Goal: Task Accomplishment & Management: Use online tool/utility

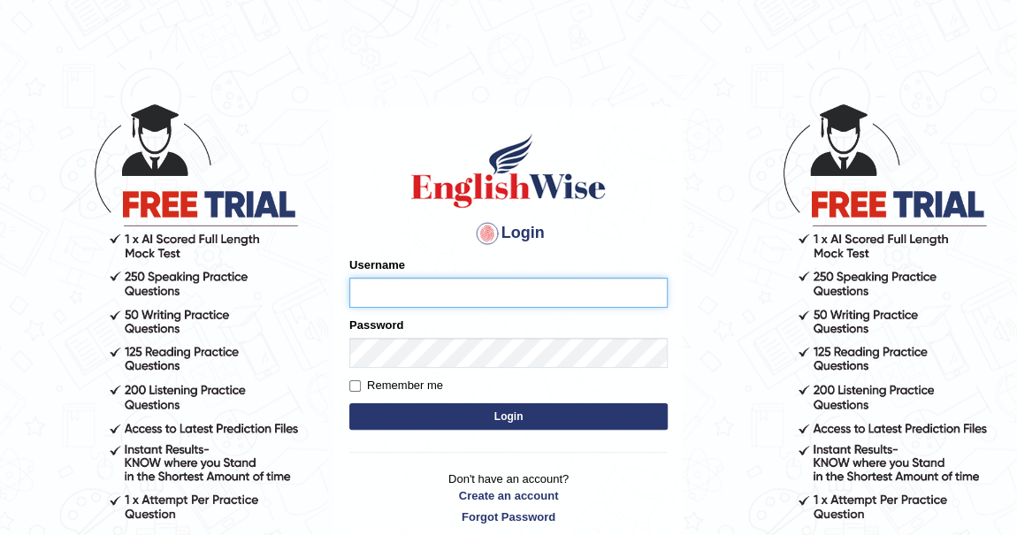
type input "khenrab"
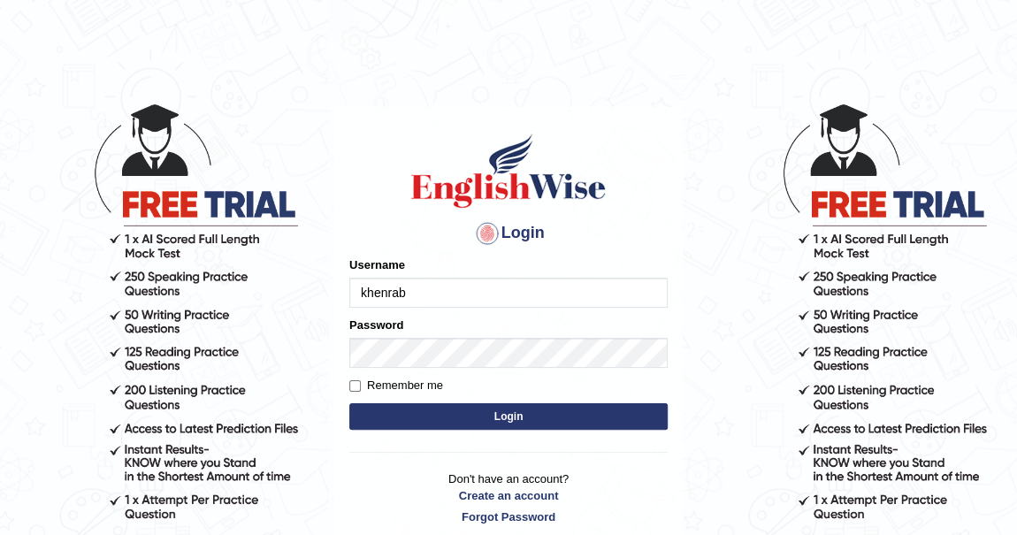
drag, startPoint x: 0, startPoint y: 0, endPoint x: 512, endPoint y: 416, distance: 659.6
click at [512, 416] on button "Login" at bounding box center [508, 416] width 318 height 27
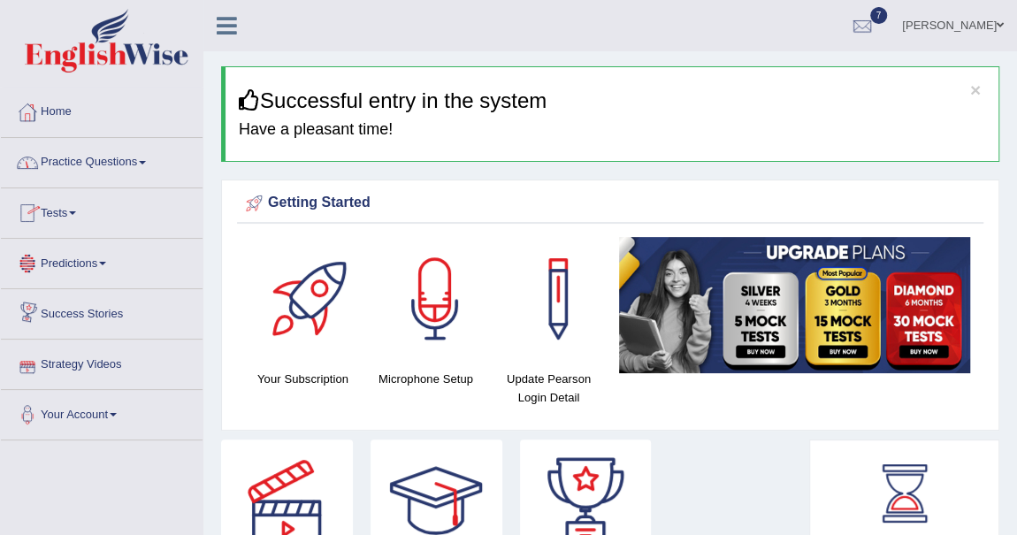
click at [76, 205] on link "Tests" at bounding box center [102, 210] width 202 height 44
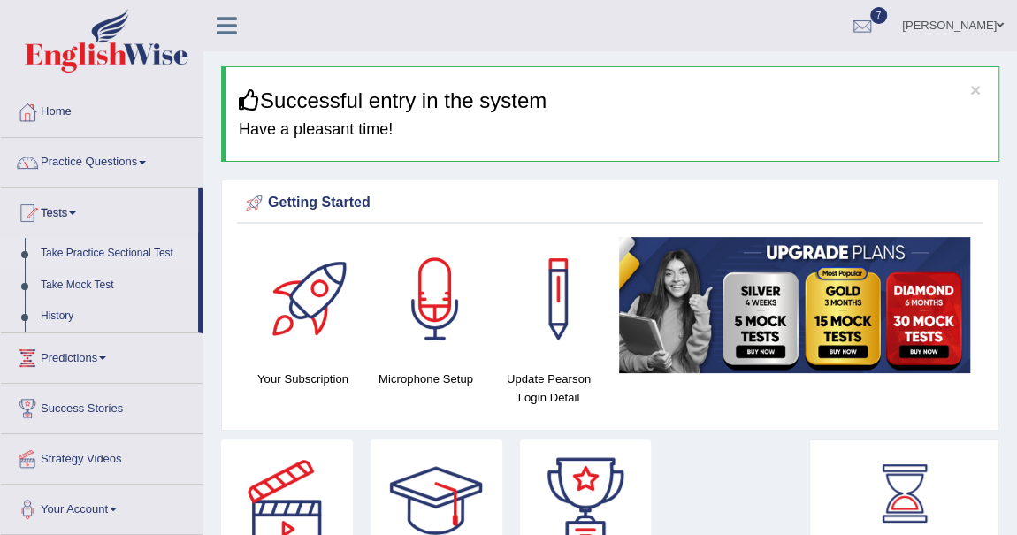
click at [132, 250] on link "Take Practice Sectional Test" at bounding box center [115, 254] width 165 height 32
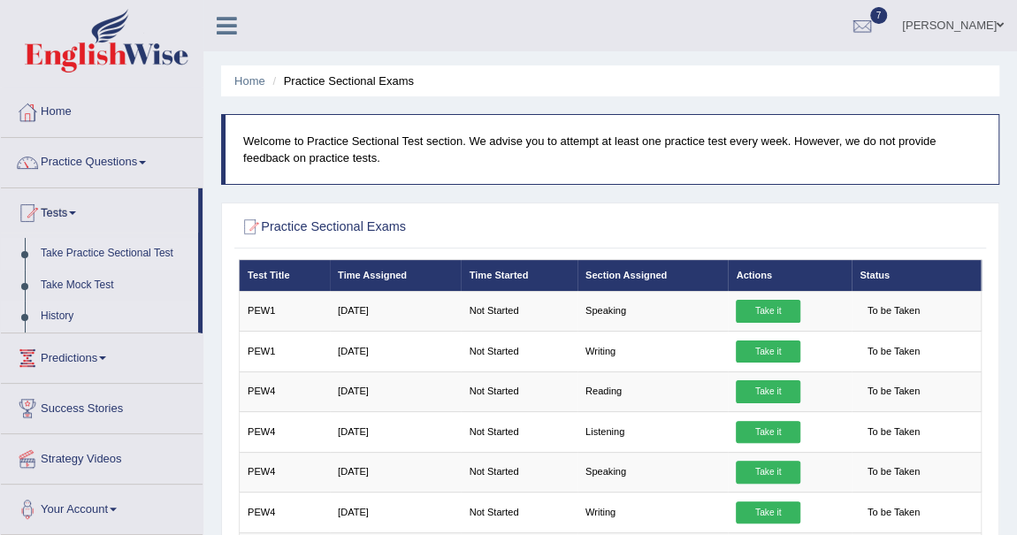
click at [67, 316] on link "History" at bounding box center [115, 317] width 165 height 32
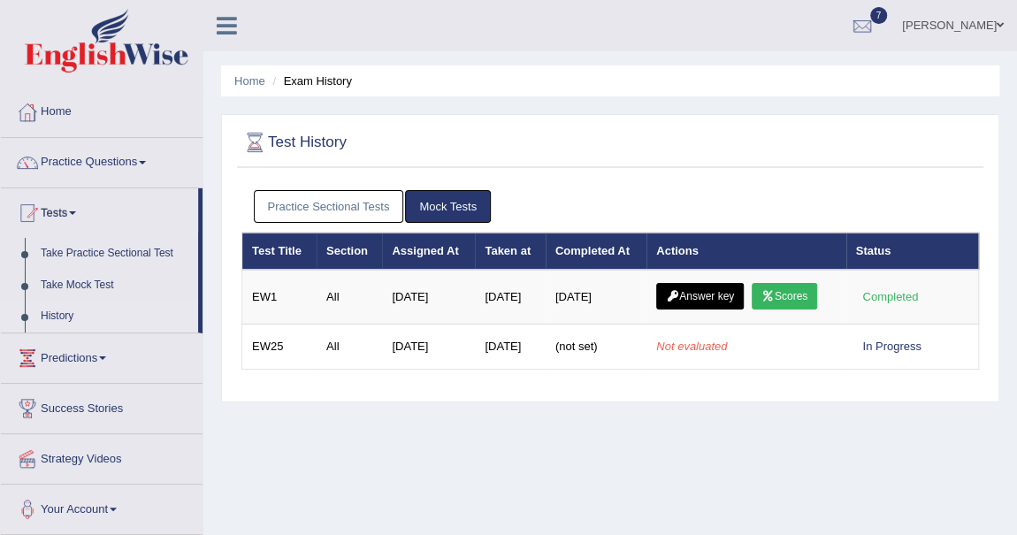
click at [370, 202] on link "Practice Sectional Tests" at bounding box center [329, 206] width 150 height 33
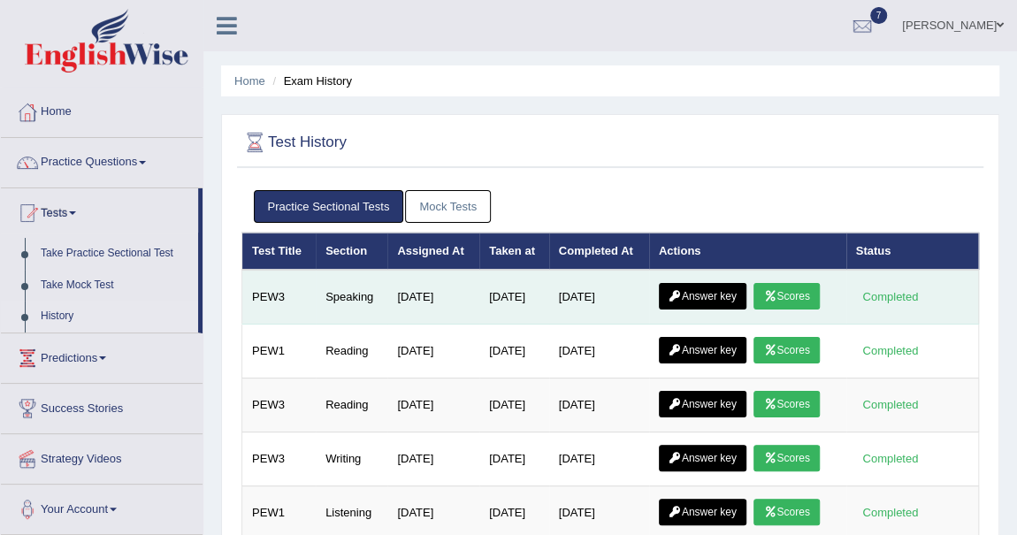
click at [797, 288] on link "Scores" at bounding box center [786, 296] width 65 height 27
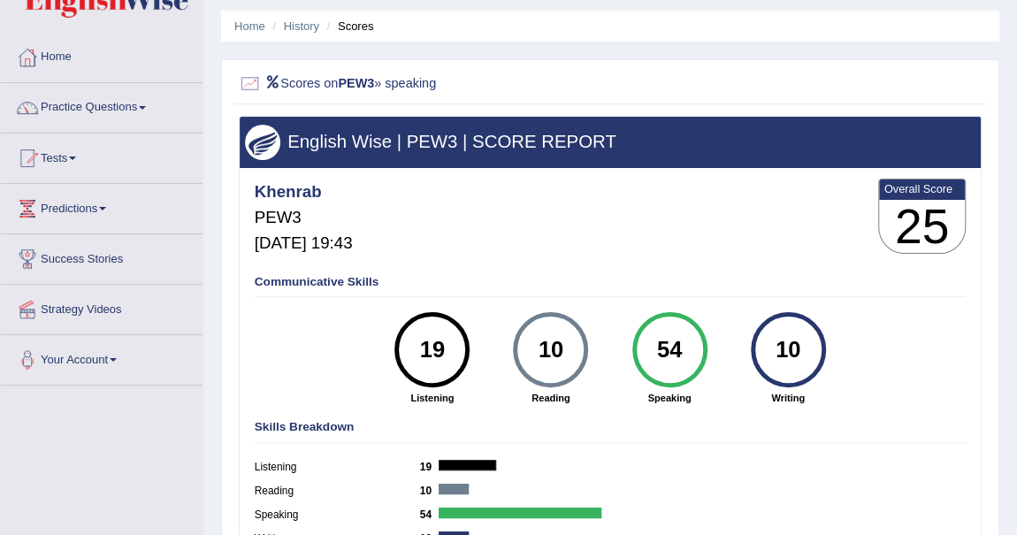
scroll to position [160, 0]
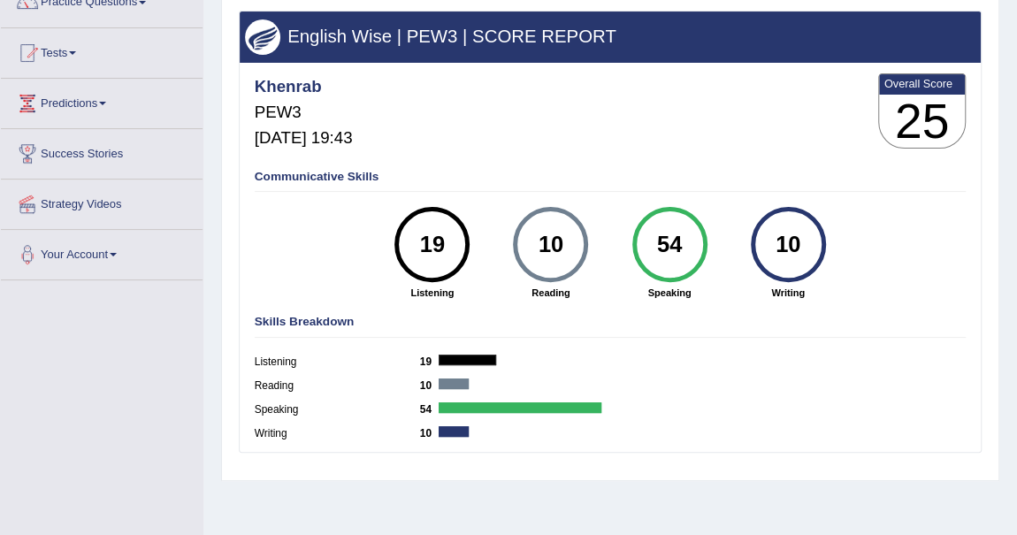
click at [784, 107] on div "Khenrab PEW3 Sep 2, 2025, 19:43 Overall Score 25" at bounding box center [609, 114] width 719 height 89
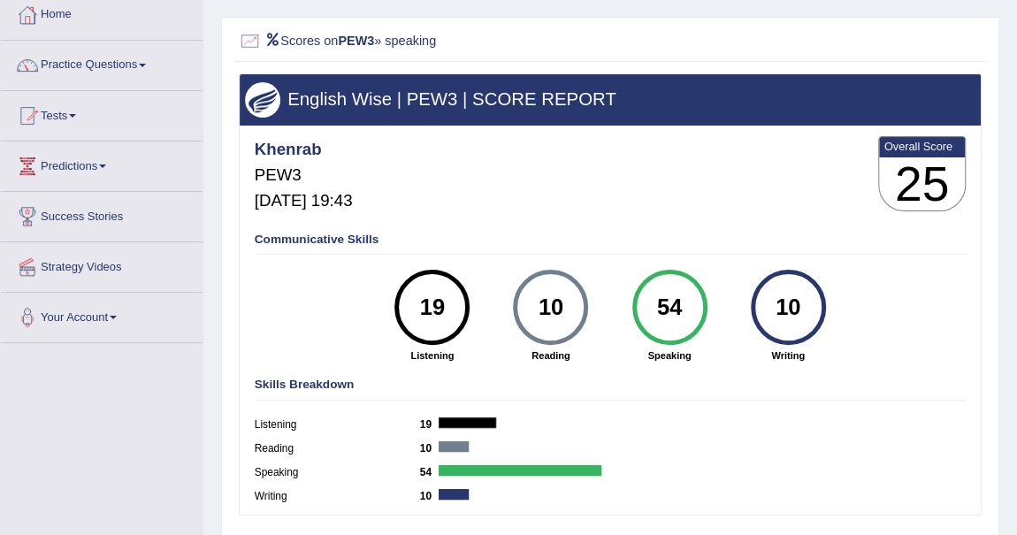
scroll to position [0, 0]
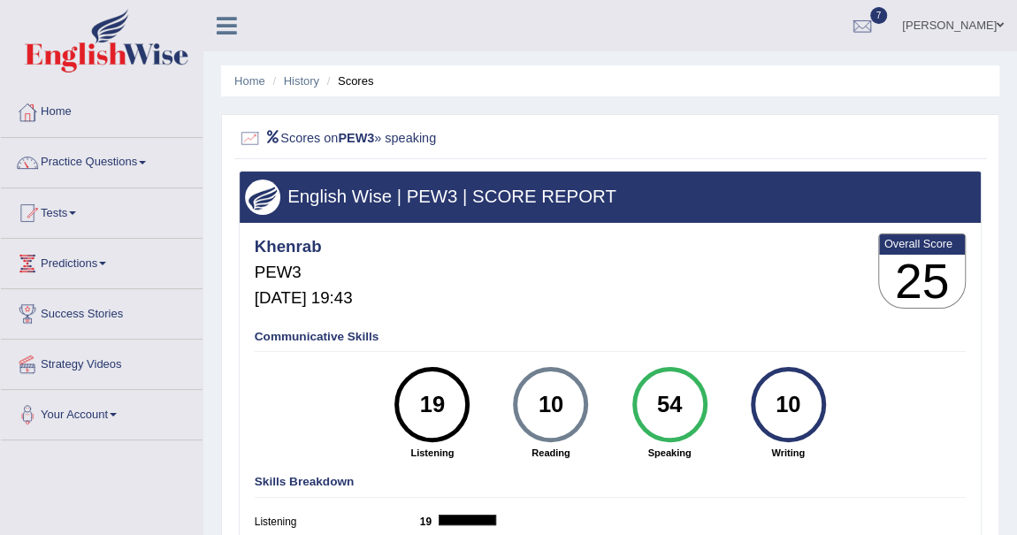
click at [146, 162] on span at bounding box center [142, 163] width 7 height 4
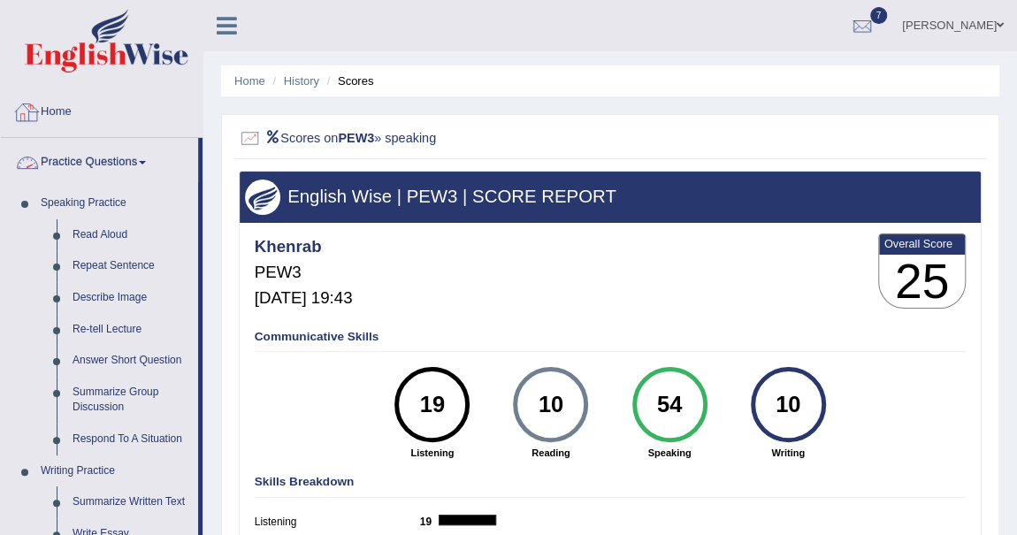
click at [65, 96] on link "Home" at bounding box center [102, 110] width 202 height 44
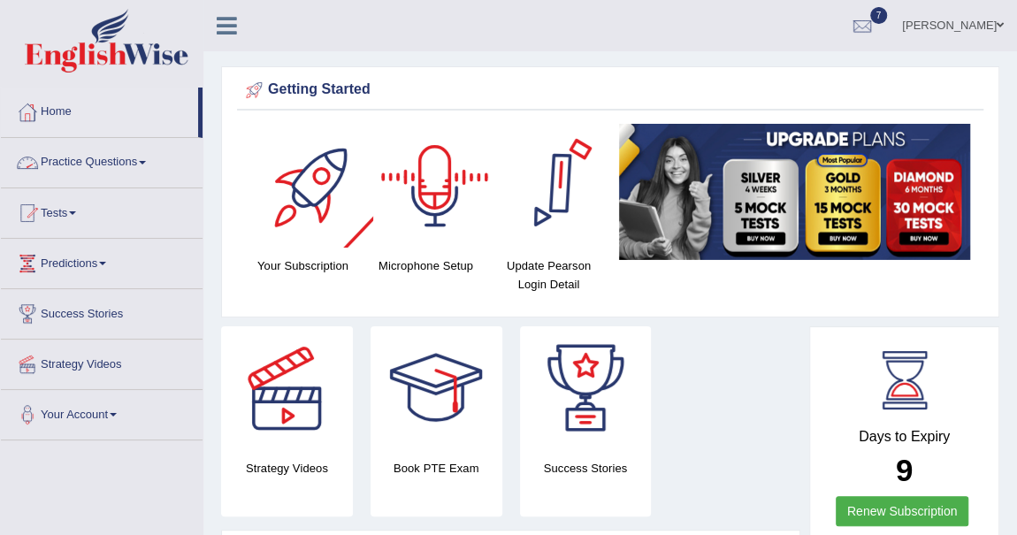
click at [418, 223] on div at bounding box center [435, 186] width 124 height 124
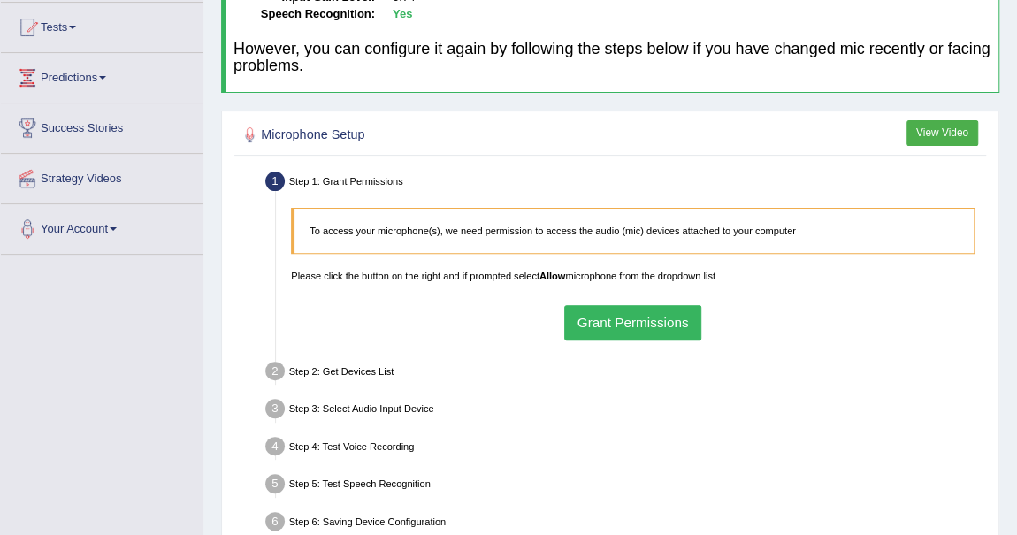
scroll to position [241, 0]
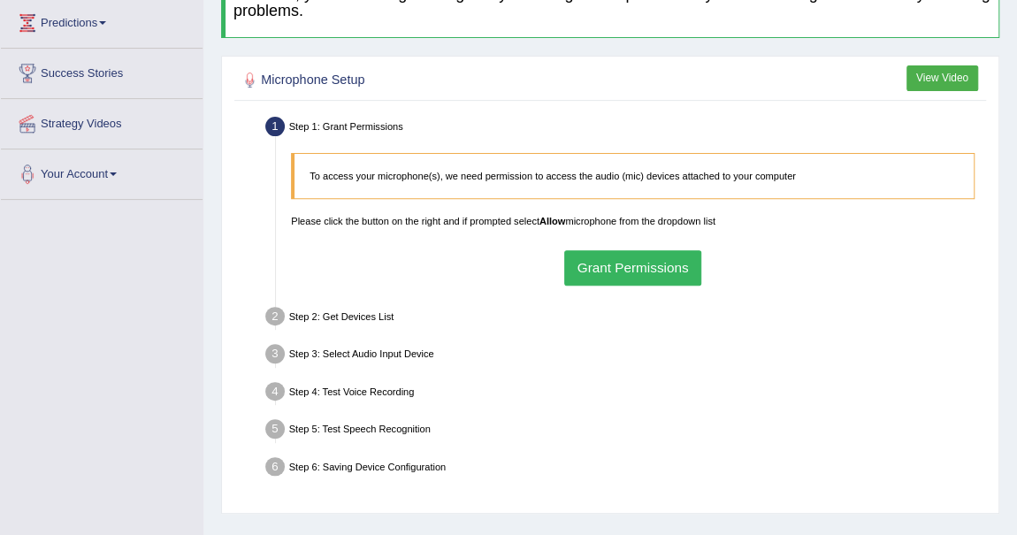
click at [646, 259] on button "Grant Permissions" at bounding box center [632, 267] width 137 height 34
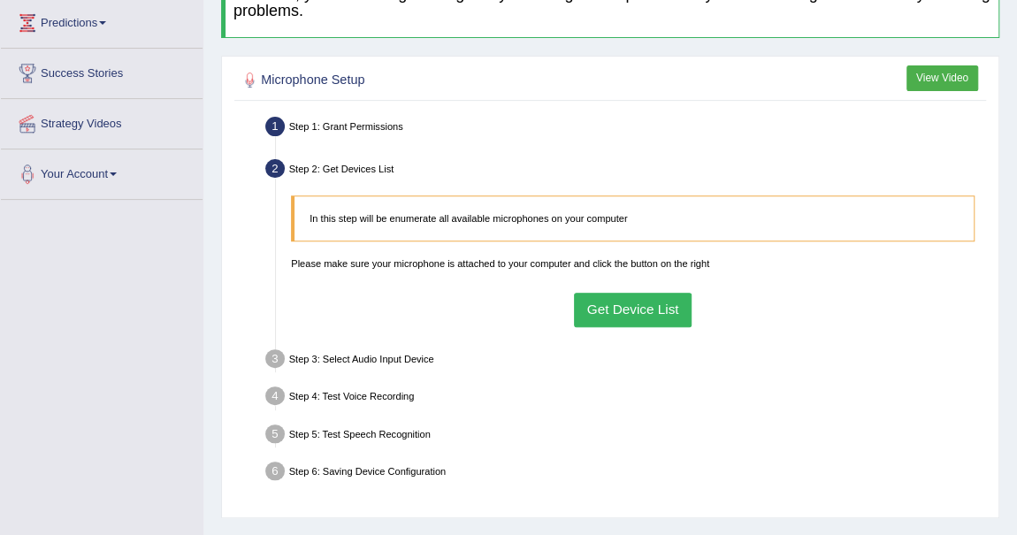
click at [639, 304] on button "Get Device List" at bounding box center [633, 310] width 118 height 34
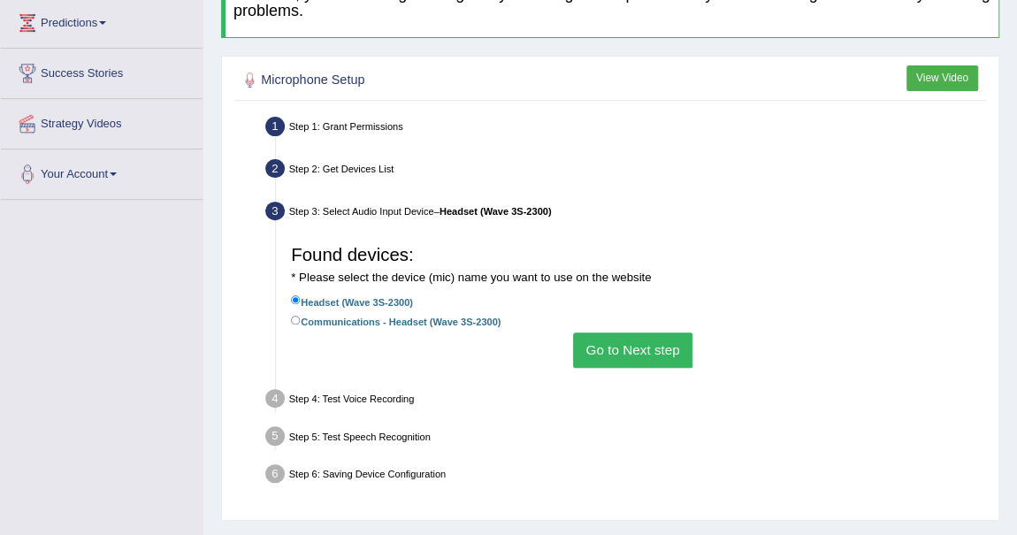
click at [643, 340] on button "Go to Next step" at bounding box center [632, 350] width 119 height 34
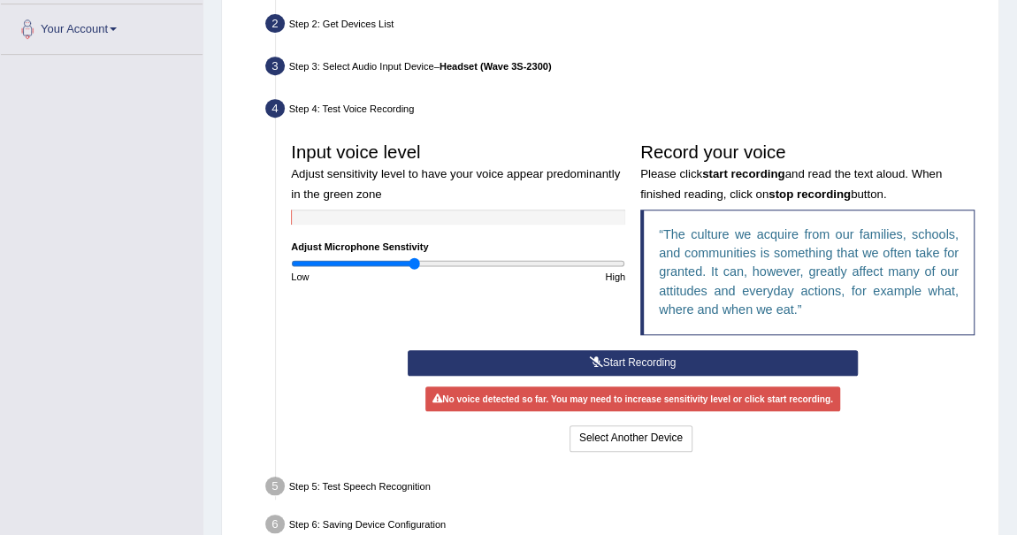
scroll to position [402, 0]
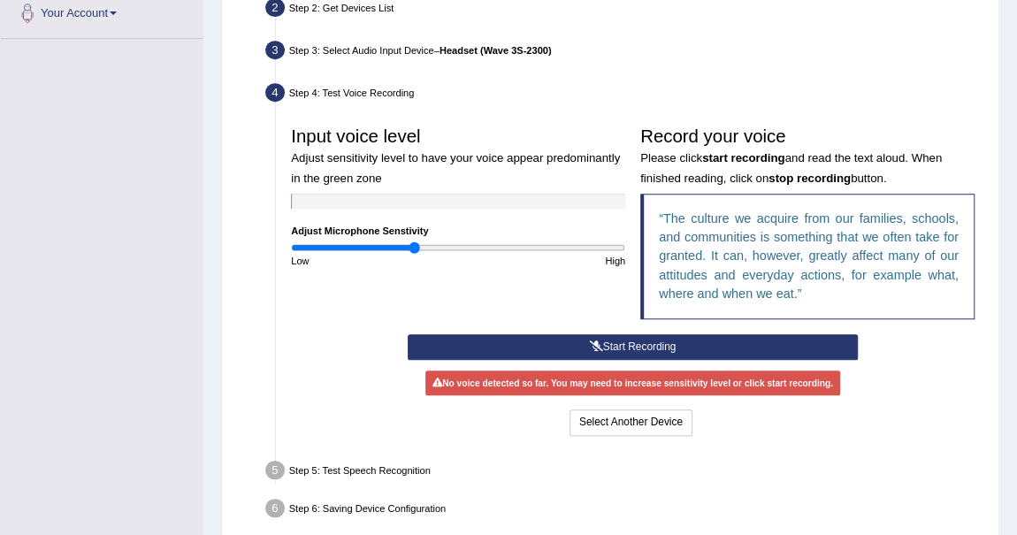
click at [625, 346] on button "Start Recording" at bounding box center [633, 347] width 450 height 26
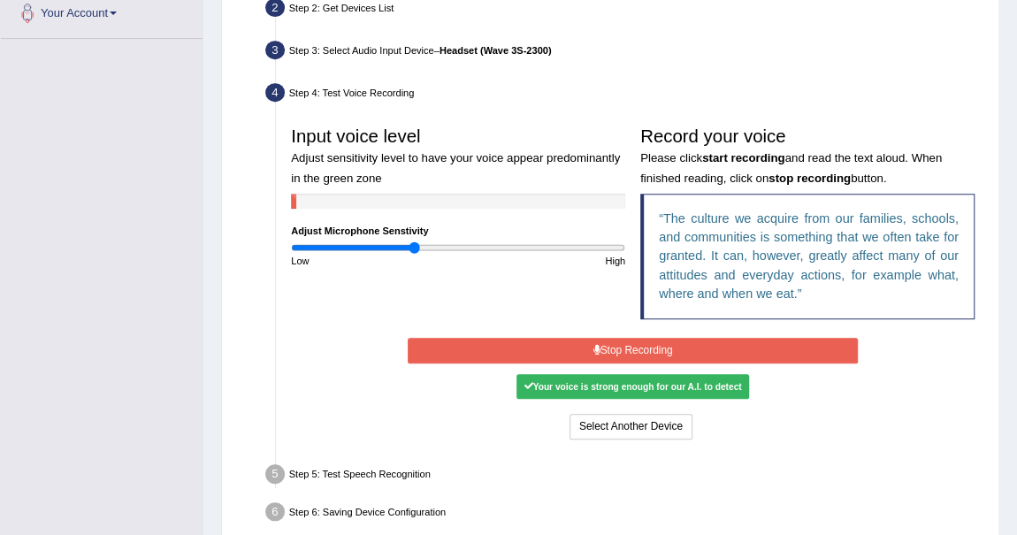
click at [674, 338] on button "Stop Recording" at bounding box center [633, 351] width 450 height 26
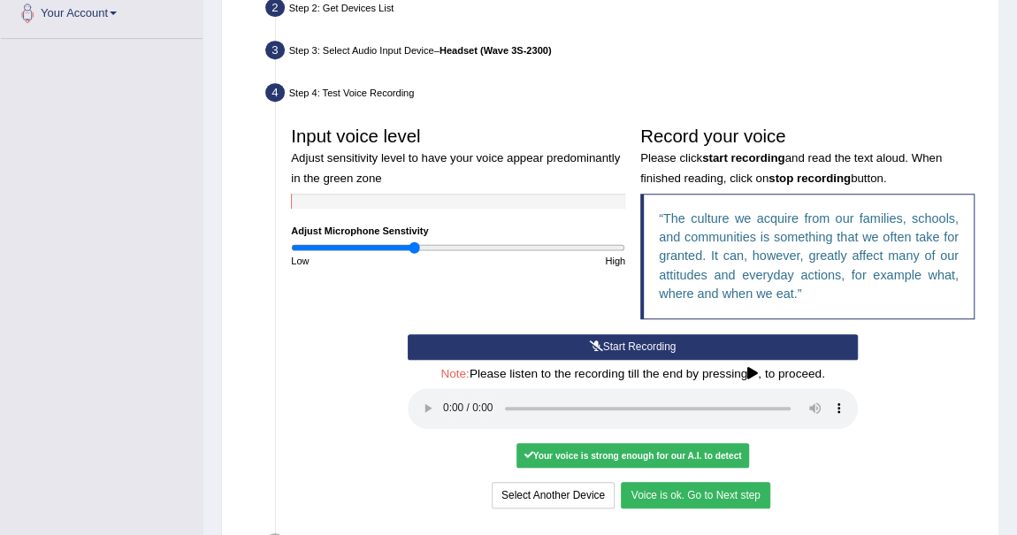
click at [736, 486] on button "Voice is ok. Go to Next step" at bounding box center [695, 495] width 149 height 26
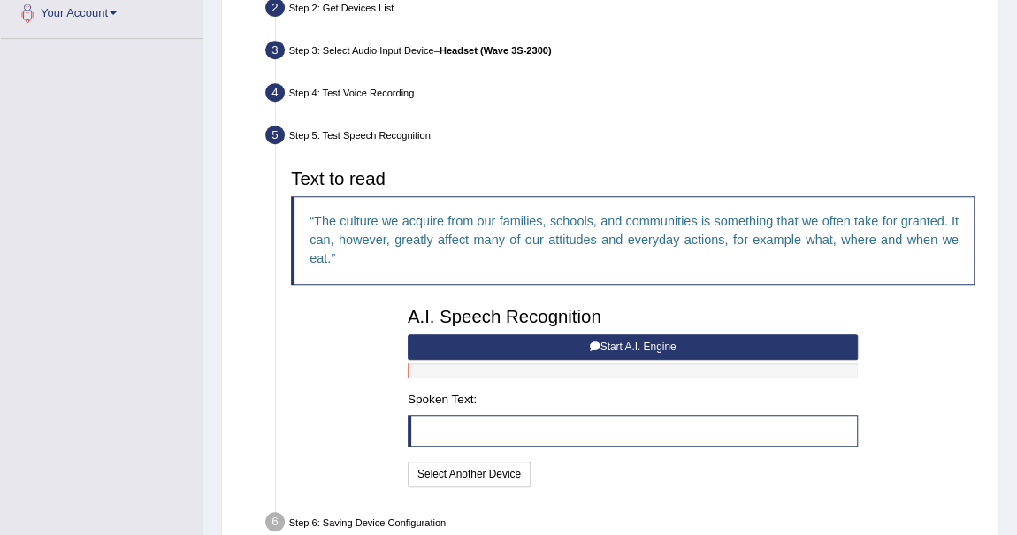
click at [630, 339] on button "Start A.I. Engine" at bounding box center [633, 347] width 450 height 26
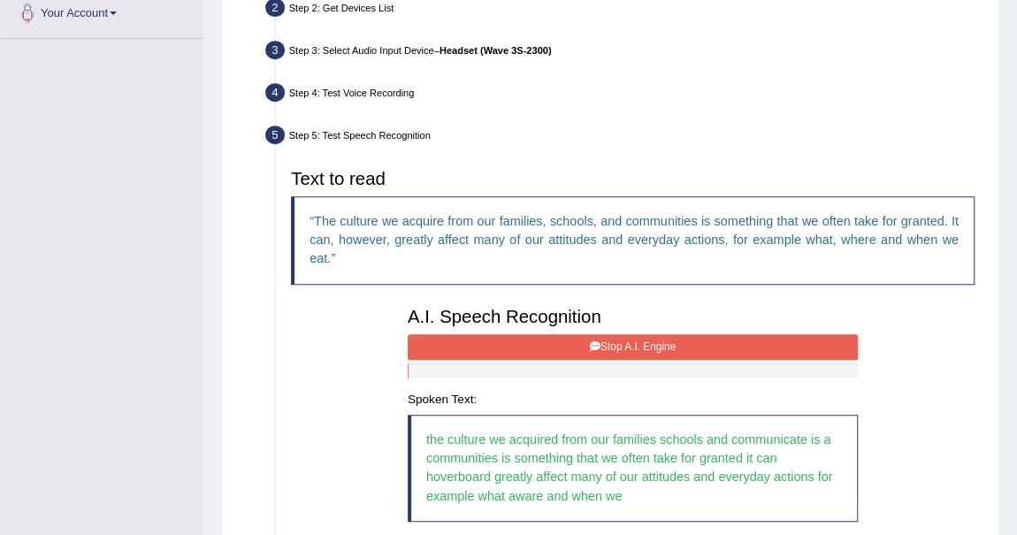
click at [631, 345] on button "Stop A.I. Engine" at bounding box center [633, 347] width 450 height 26
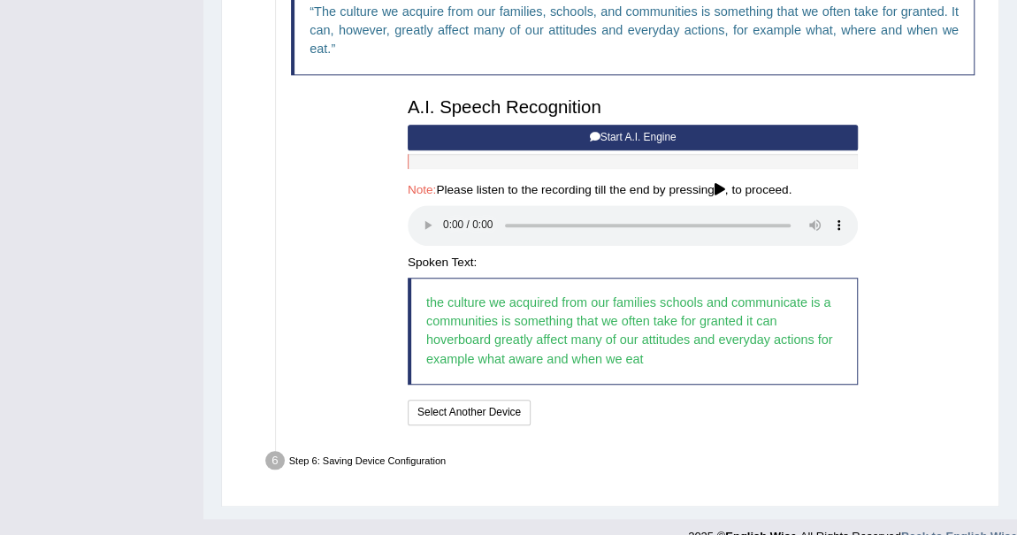
scroll to position [635, 0]
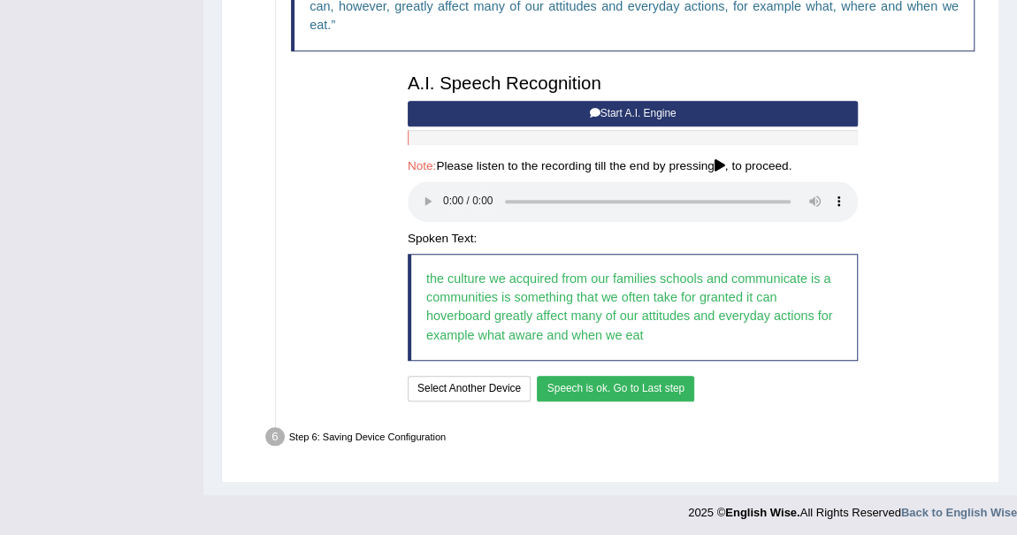
click at [628, 381] on button "Speech is ok. Go to Last step" at bounding box center [615, 389] width 157 height 26
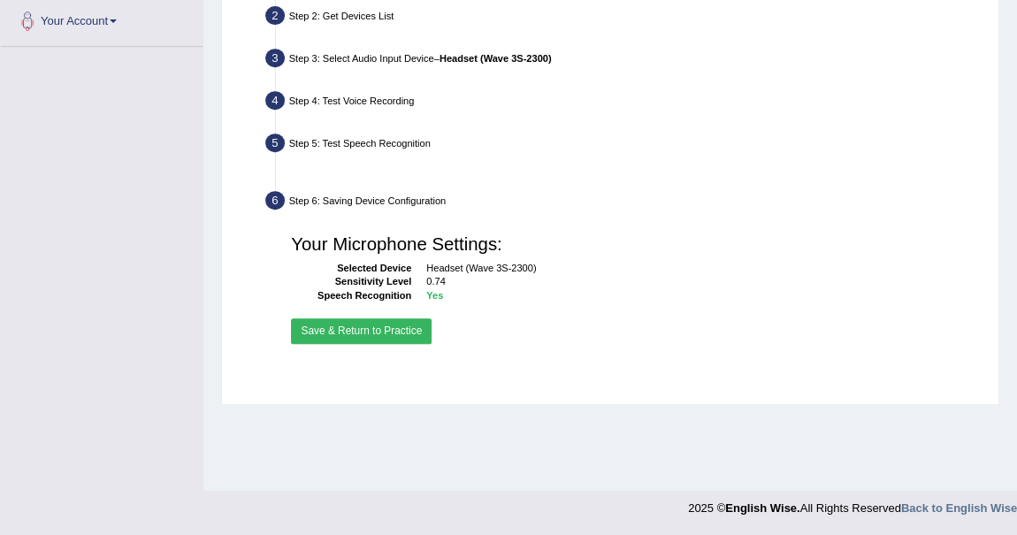
scroll to position [394, 0]
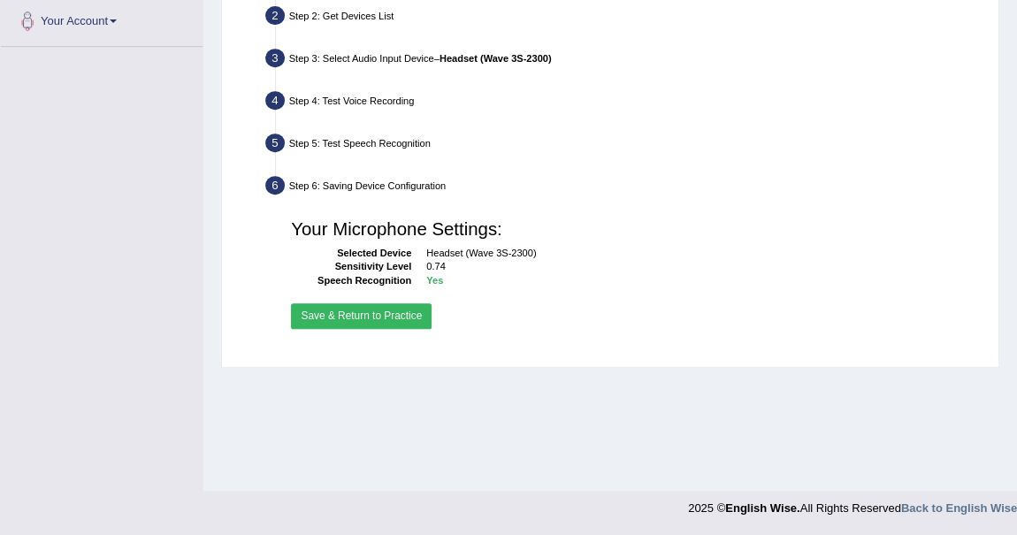
click at [407, 307] on button "Save & Return to Practice" at bounding box center [361, 316] width 141 height 26
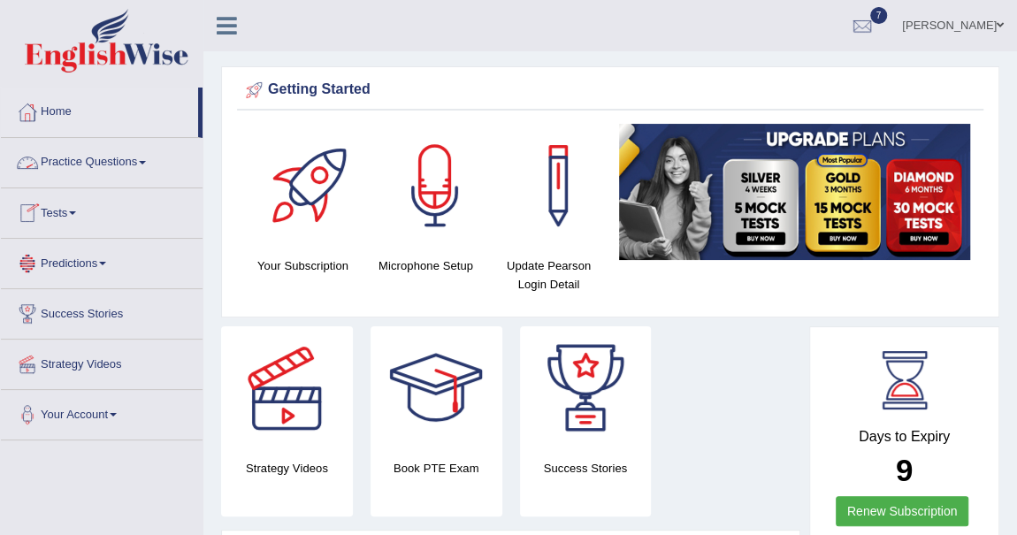
click at [146, 156] on link "Practice Questions" at bounding box center [102, 160] width 202 height 44
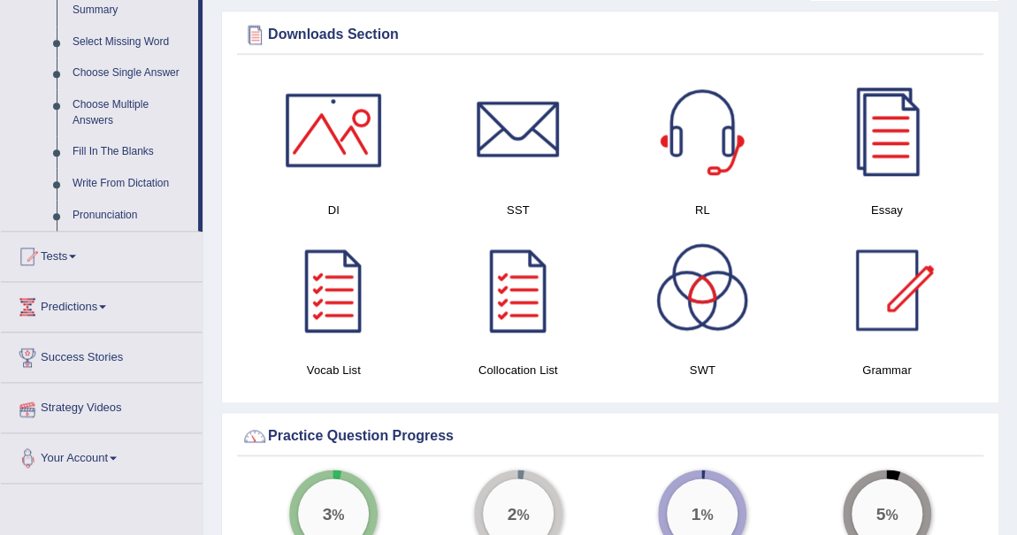
scroll to position [804, 0]
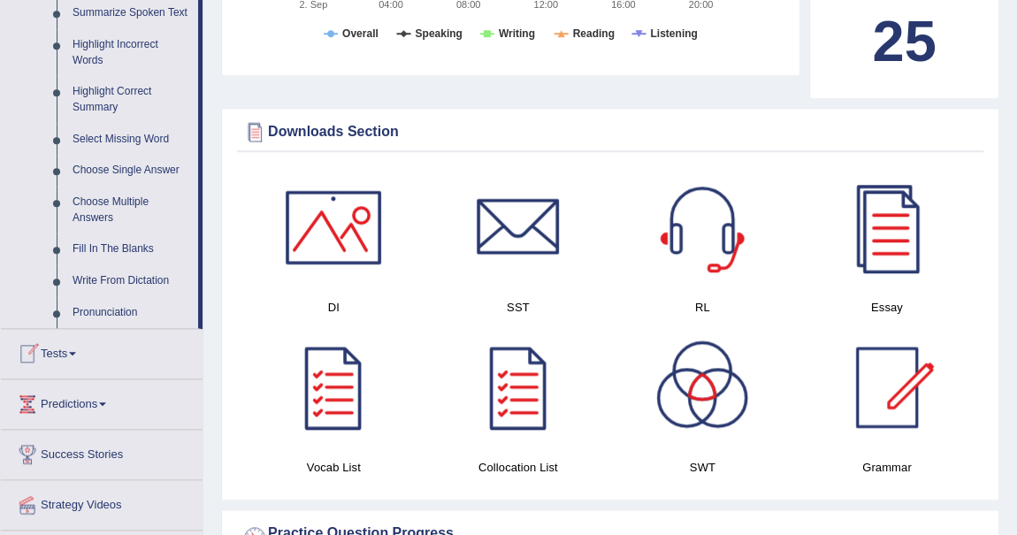
click at [72, 348] on link "Tests" at bounding box center [102, 351] width 202 height 44
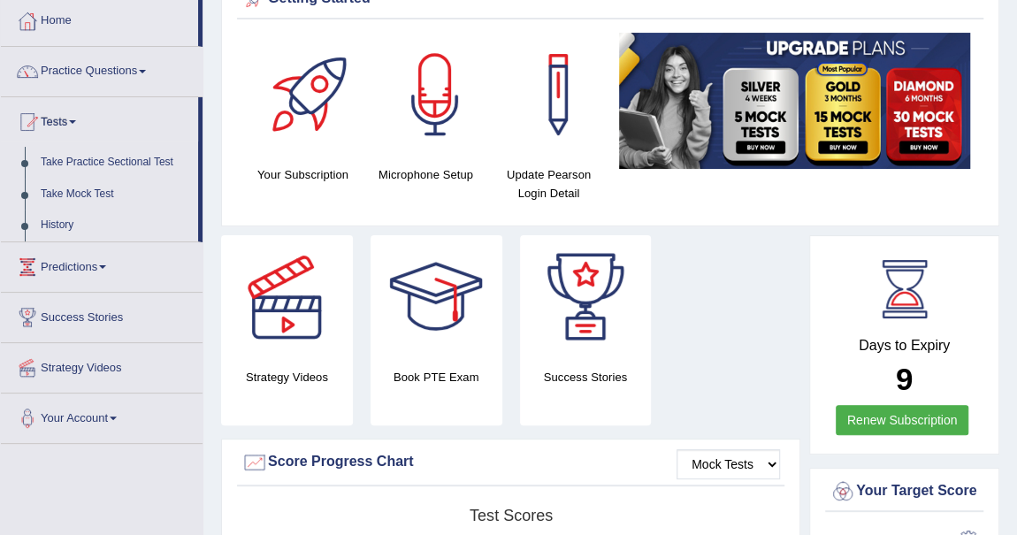
scroll to position [0, 0]
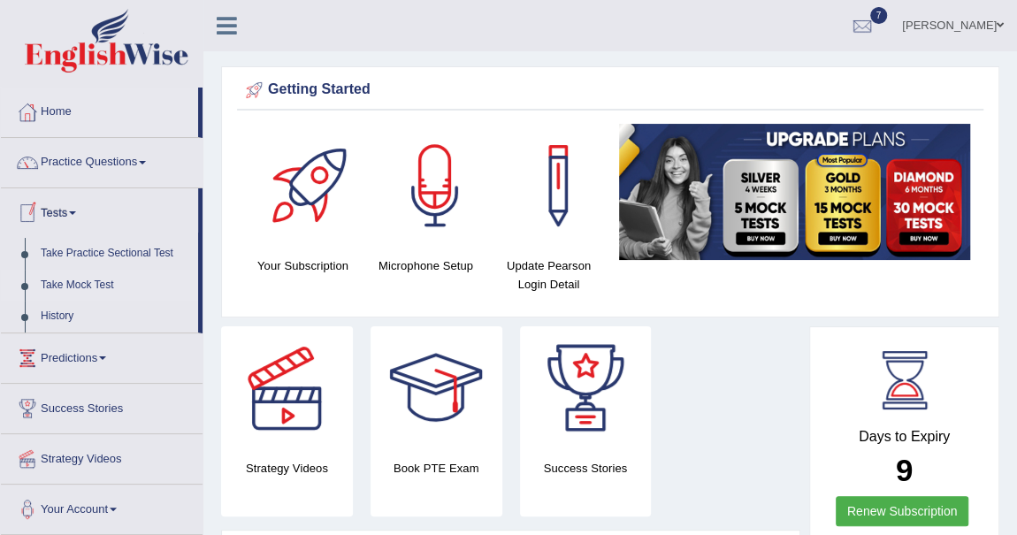
click at [103, 283] on link "Take Mock Test" at bounding box center [115, 286] width 165 height 32
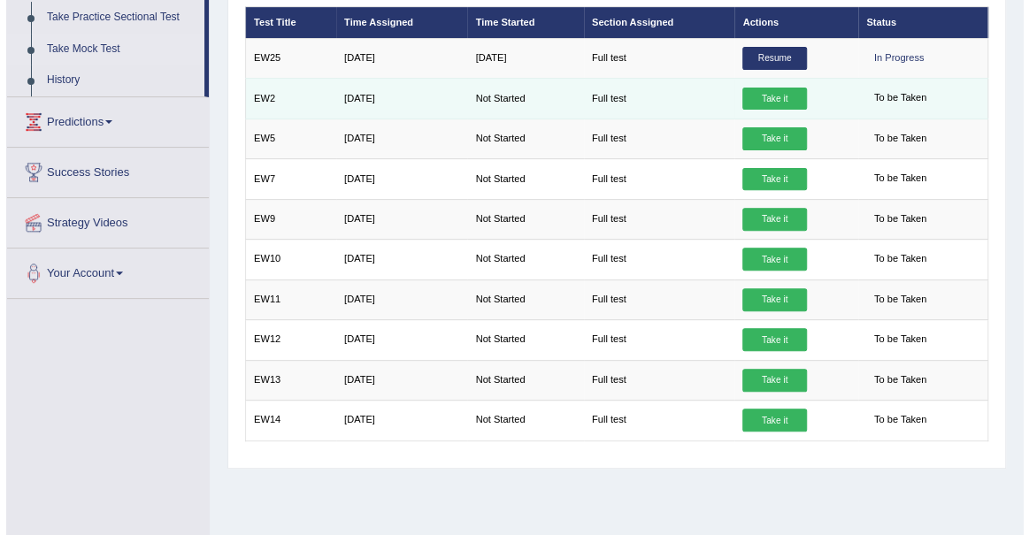
scroll to position [233, 0]
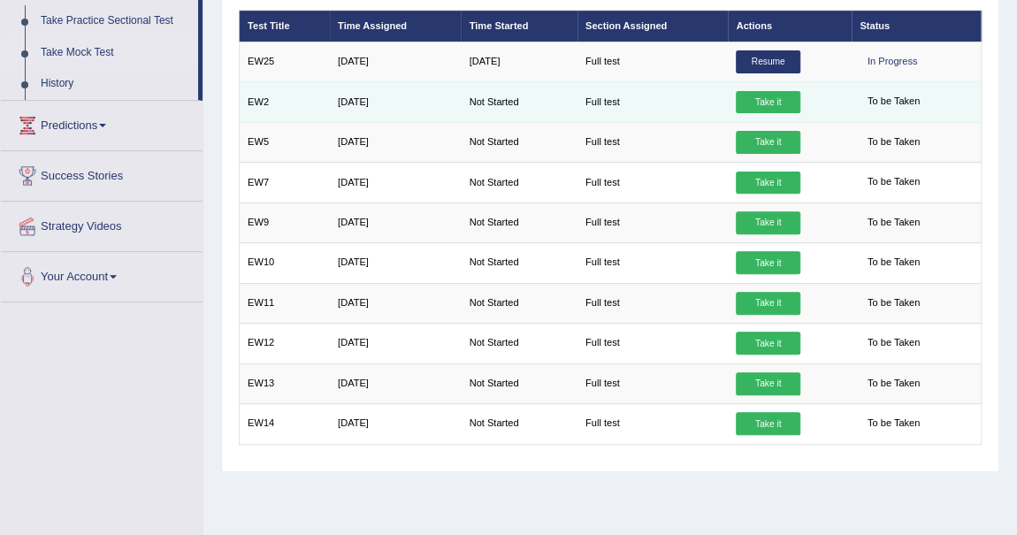
click at [775, 96] on link "Take it" at bounding box center [768, 102] width 64 height 23
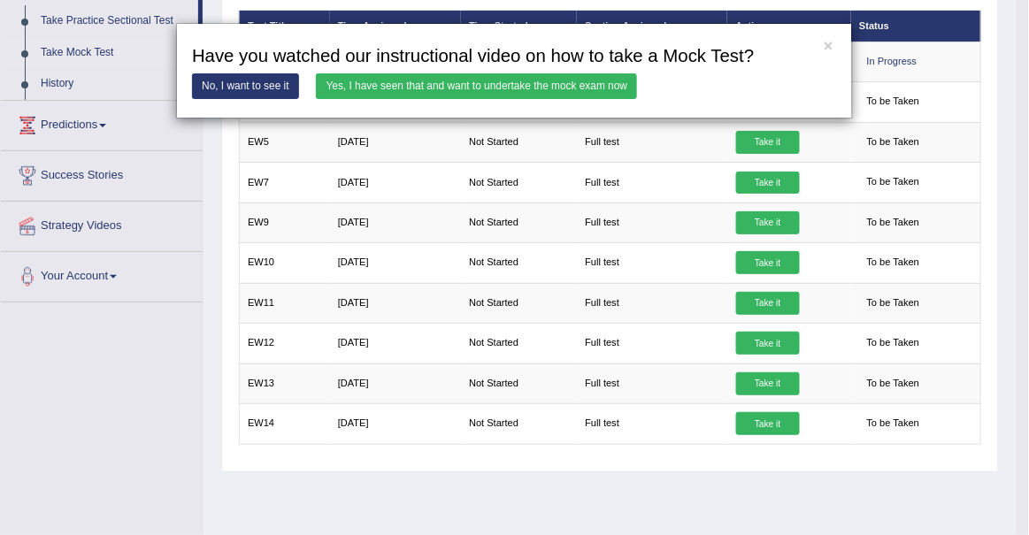
click at [564, 88] on link "Yes, I have seen that and want to undertake the mock exam now" at bounding box center [476, 86] width 321 height 26
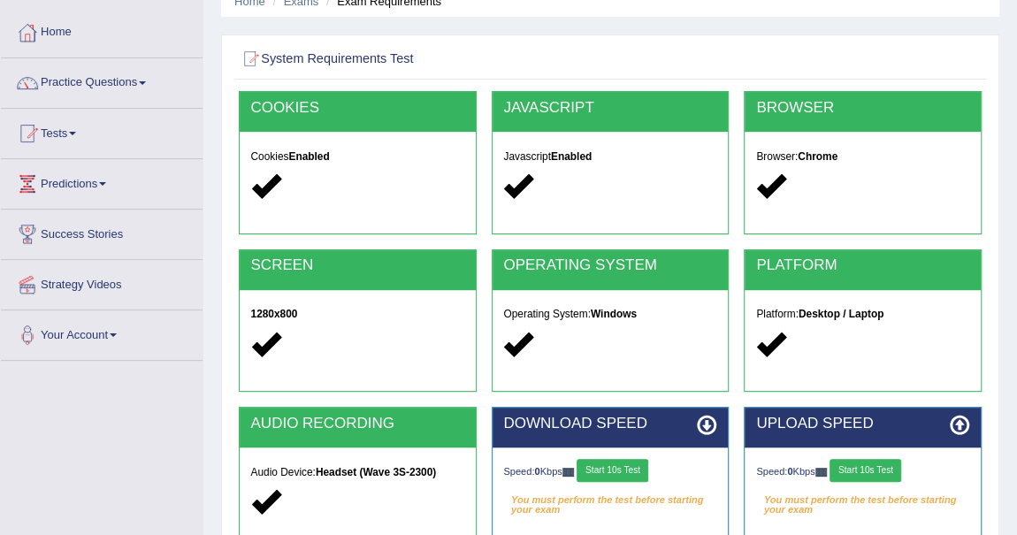
click at [634, 467] on button "Start 10s Test" at bounding box center [613, 470] width 72 height 23
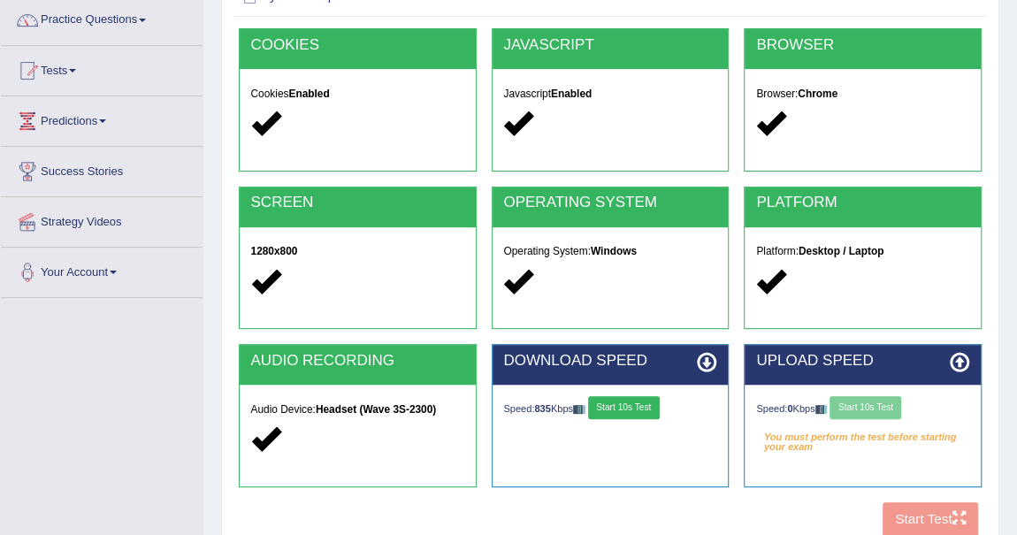
scroll to position [321, 0]
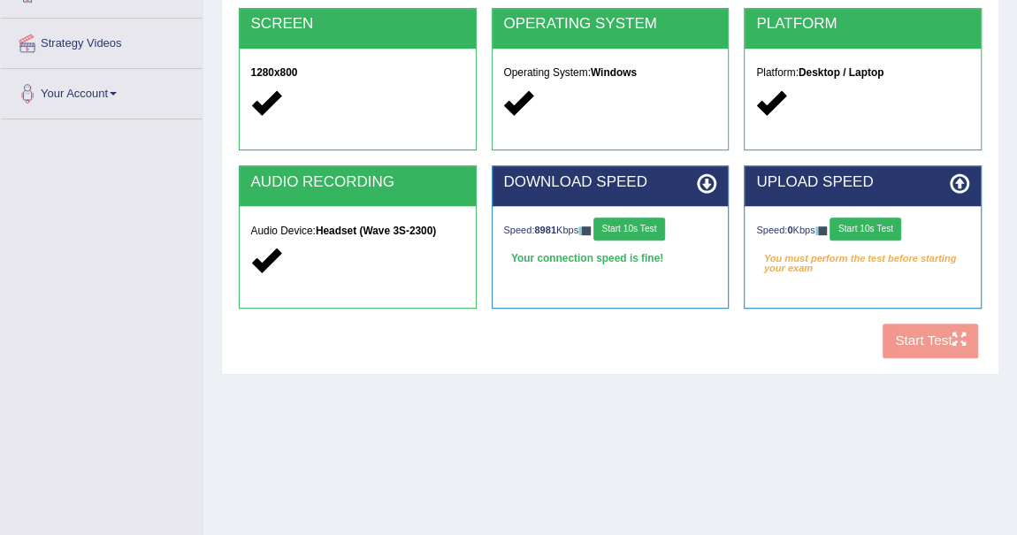
click at [870, 224] on button "Start 10s Test" at bounding box center [866, 229] width 72 height 23
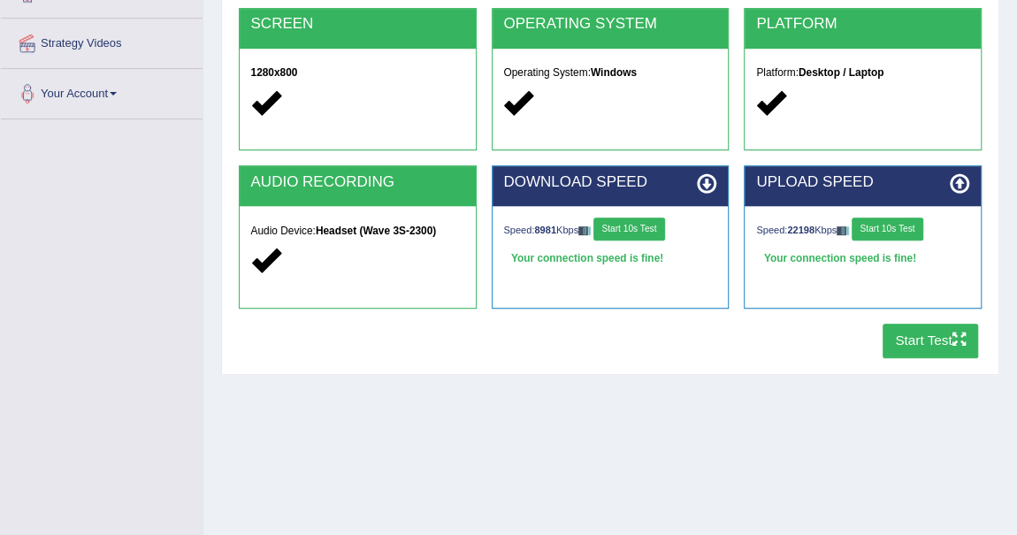
click at [938, 341] on button "Start Test" at bounding box center [931, 341] width 96 height 34
